Goal: Check status

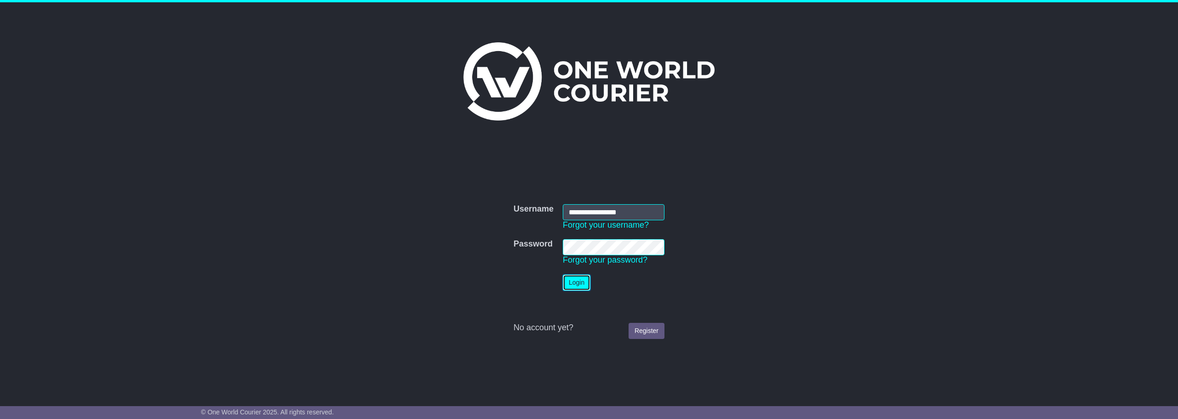
click at [576, 281] on button "Login" at bounding box center [577, 283] width 28 height 16
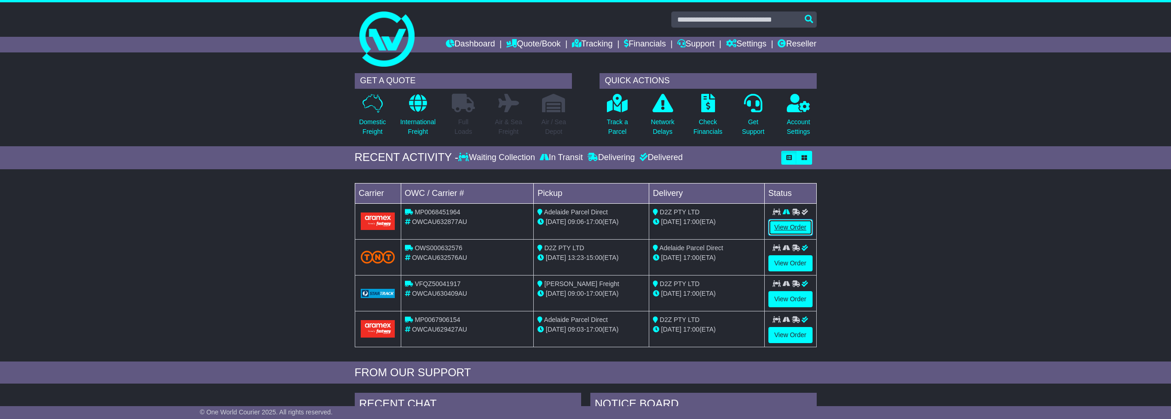
click at [788, 228] on link "View Order" at bounding box center [791, 228] width 44 height 16
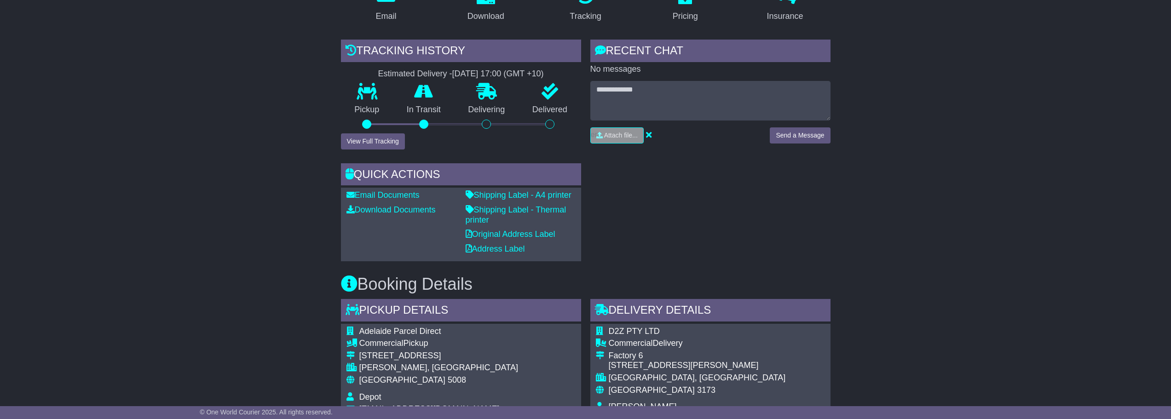
scroll to position [138, 0]
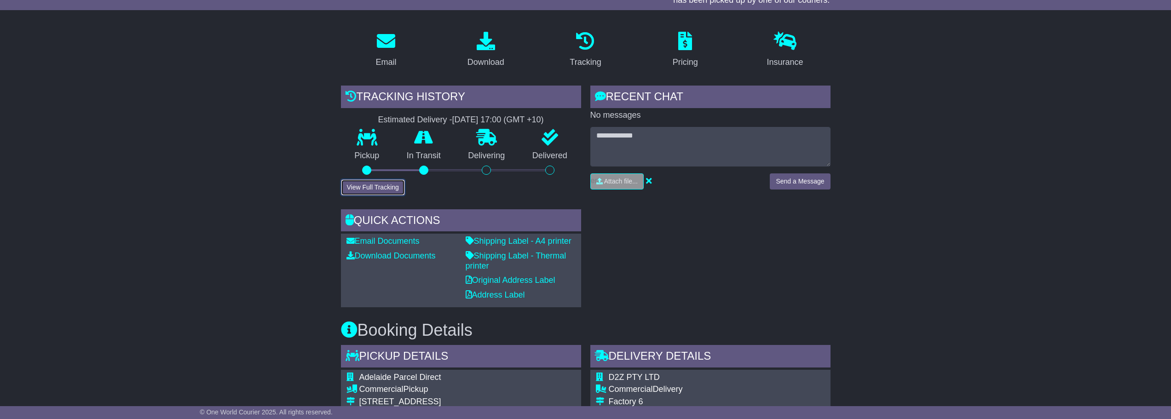
click at [373, 184] on button "View Full Tracking" at bounding box center [373, 188] width 64 height 16
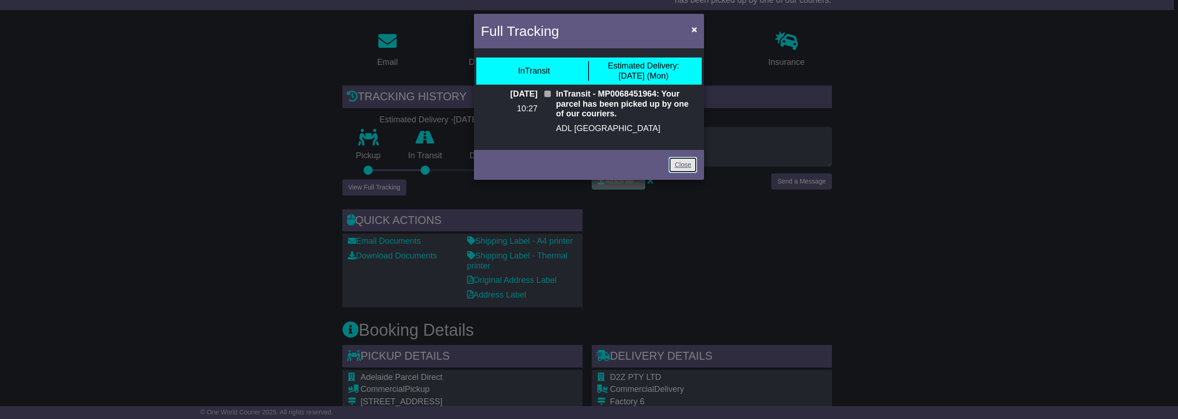
click at [688, 165] on link "Close" at bounding box center [683, 165] width 29 height 16
